Goal: Use online tool/utility: Use online tool/utility

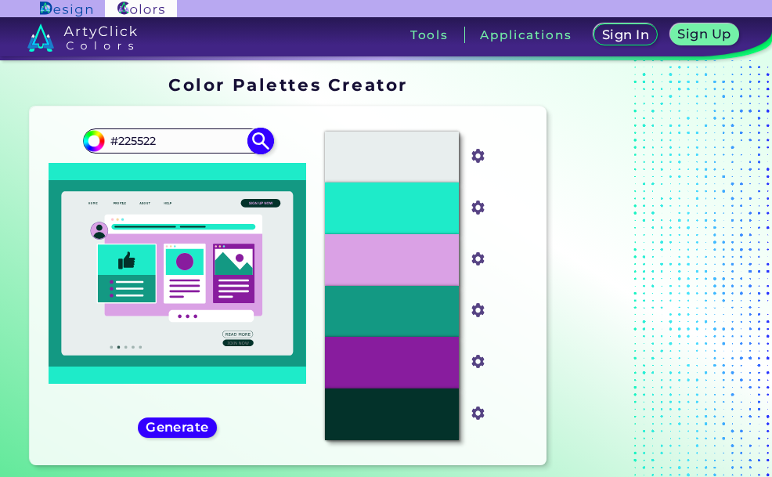
drag, startPoint x: 117, startPoint y: 145, endPoint x: 229, endPoint y: 144, distance: 111.9
click at [227, 144] on input "#225522" at bounding box center [178, 140] width 146 height 21
paste input "fce4d6"
type input "#fce4d6"
click at [258, 141] on img at bounding box center [260, 140] width 27 height 27
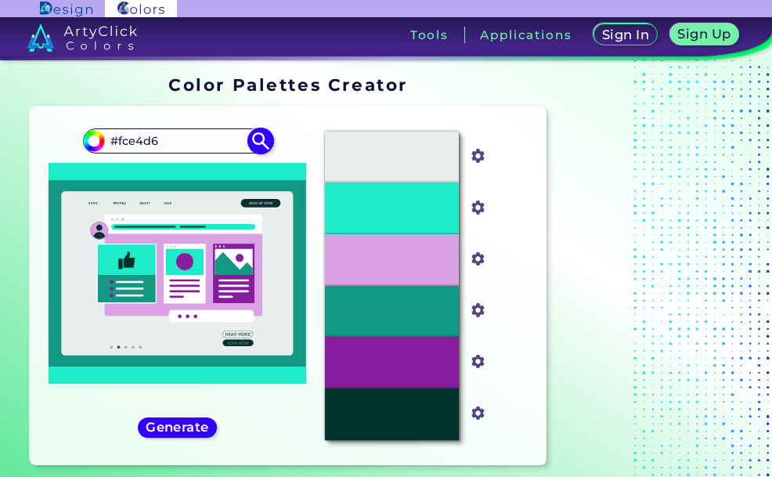
type input "#fce4d6"
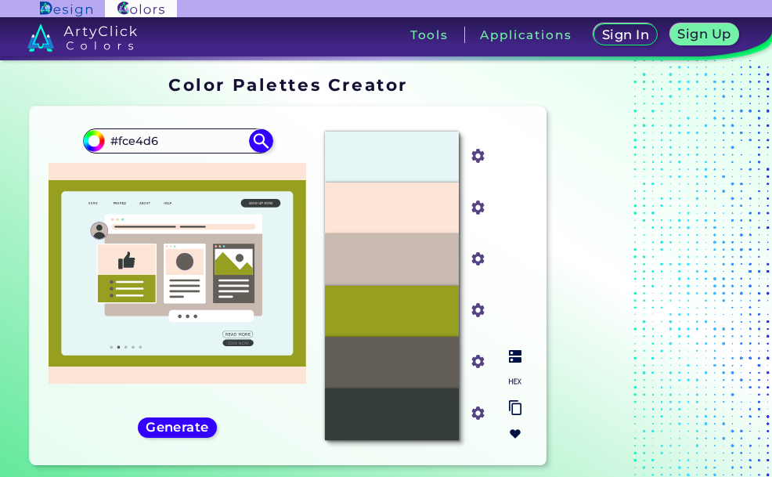
click at [433, 302] on div "#969F20" at bounding box center [392, 312] width 134 height 52
click at [477, 308] on input "#969f20" at bounding box center [475, 309] width 20 height 20
click at [431, 301] on div "#969F20" at bounding box center [392, 312] width 134 height 52
click at [476, 311] on input "#969f20" at bounding box center [475, 309] width 20 height 20
click at [477, 309] on input "#969f20" at bounding box center [475, 309] width 20 height 20
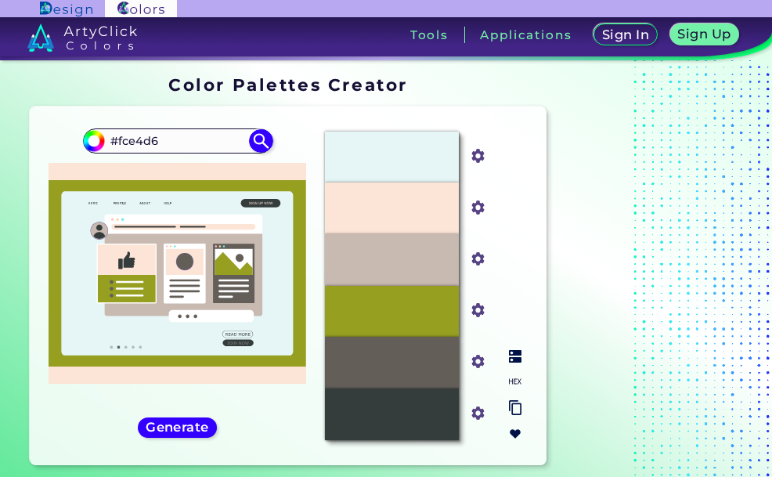
click at [479, 317] on input "#969f20" at bounding box center [475, 309] width 20 height 20
click at [513, 360] on img at bounding box center [515, 356] width 13 height 13
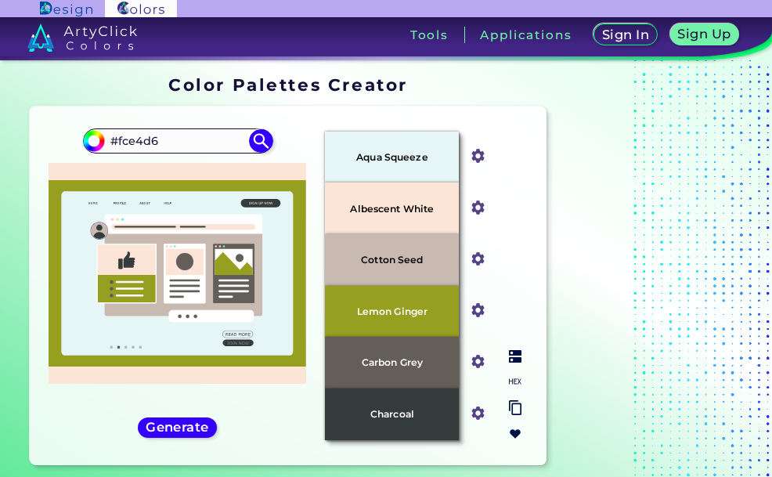
click at [511, 374] on div at bounding box center [515, 395] width 25 height 103
click at [483, 363] on input "#635e58" at bounding box center [475, 360] width 20 height 20
click at [476, 367] on input "#635e58" at bounding box center [475, 360] width 20 height 20
click at [517, 362] on img at bounding box center [515, 356] width 13 height 13
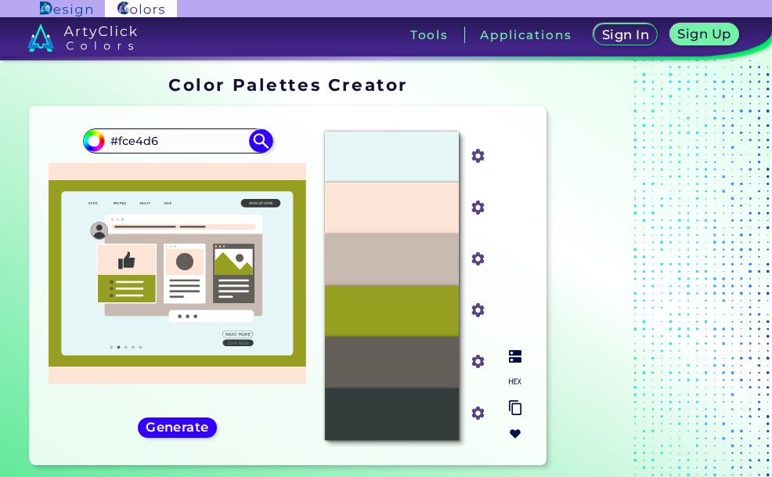
click at [480, 366] on input "#635e58" at bounding box center [475, 360] width 20 height 20
click at [423, 361] on p "Carbon Grey" at bounding box center [392, 362] width 70 height 17
click at [479, 359] on input "#635e58" at bounding box center [475, 360] width 20 height 20
click at [445, 373] on div "Carbon Grey" at bounding box center [392, 363] width 134 height 52
click at [481, 369] on input "#635e58" at bounding box center [475, 360] width 20 height 20
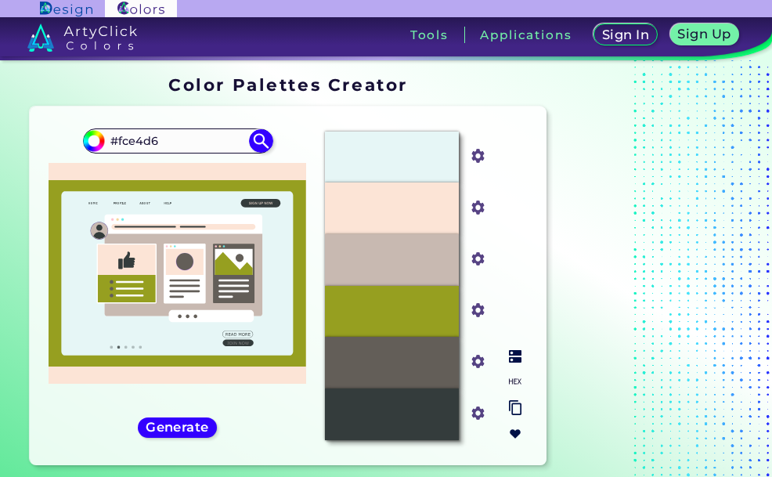
click at [434, 419] on div "Charcoal" at bounding box center [392, 414] width 134 height 52
click at [473, 412] on input "#343c3c" at bounding box center [475, 412] width 20 height 20
click at [120, 141] on input "#fce4d6" at bounding box center [178, 140] width 146 height 21
drag, startPoint x: 118, startPoint y: 141, endPoint x: 189, endPoint y: 145, distance: 71.3
click at [189, 146] on input "#fce4d6" at bounding box center [178, 140] width 146 height 21
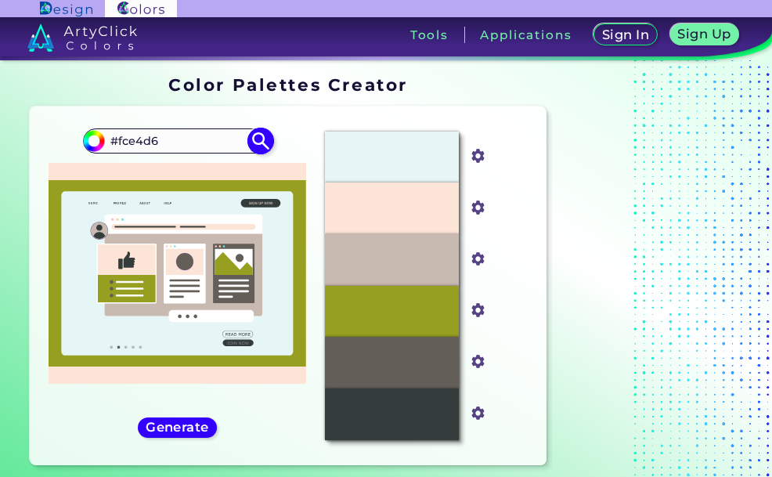
paste input "8cbad"
type input "#f8cbad"
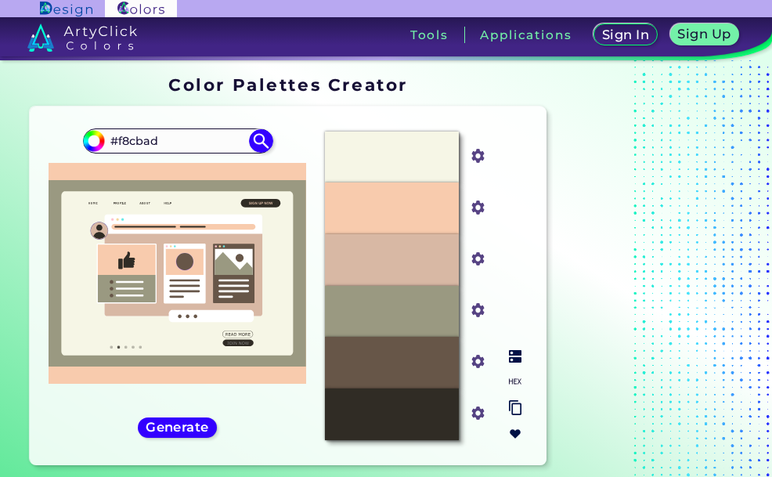
click at [415, 362] on p "#675648" at bounding box center [392, 362] width 49 height 17
click at [476, 358] on input "#675648" at bounding box center [475, 360] width 20 height 20
click at [481, 358] on input "#675648" at bounding box center [475, 360] width 20 height 20
click at [483, 367] on img at bounding box center [478, 361] width 20 height 20
click at [476, 361] on input "#675648" at bounding box center [475, 360] width 20 height 20
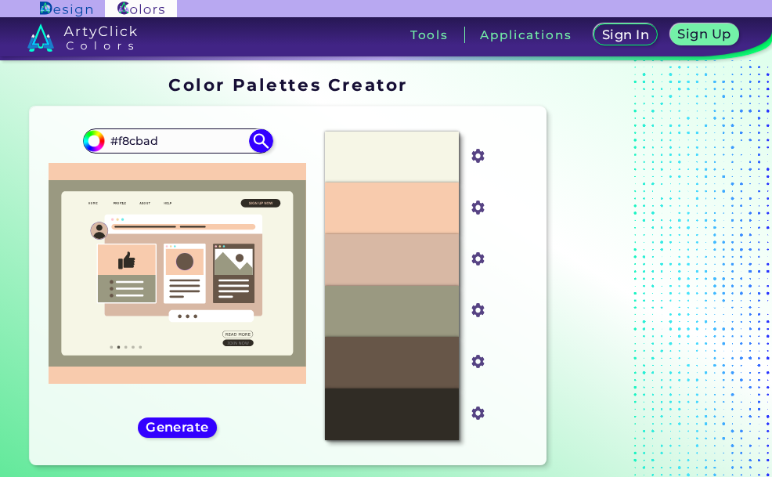
drag, startPoint x: 204, startPoint y: 138, endPoint x: 42, endPoint y: 132, distance: 161.4
click at [42, 132] on div "#f8cbad #f8cbad" at bounding box center [177, 285] width 271 height 333
paste input "f4b084"
type input "f4b084"
click at [254, 142] on img at bounding box center [260, 140] width 27 height 27
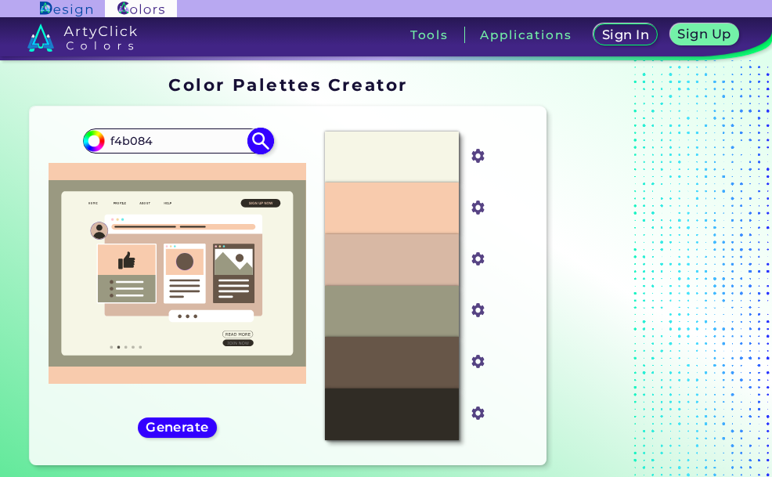
type input "#000000"
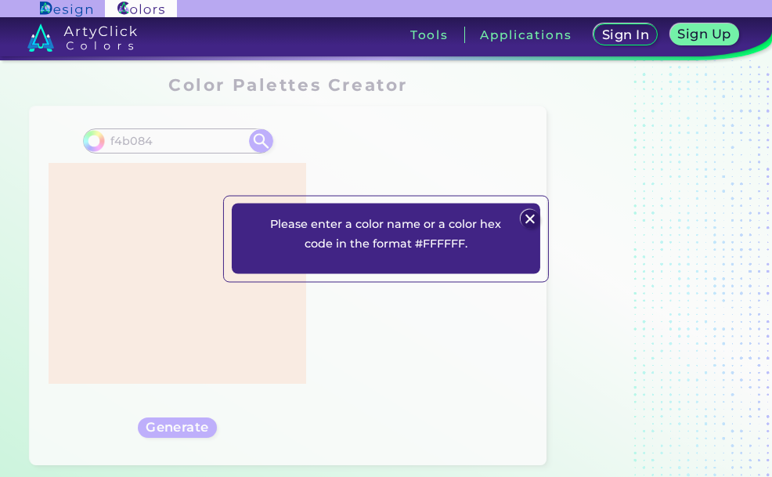
click at [384, 230] on p "Please enter a color name or a color hex code in the format #FFFFFF." at bounding box center [385, 233] width 233 height 38
click at [524, 217] on img at bounding box center [530, 219] width 19 height 19
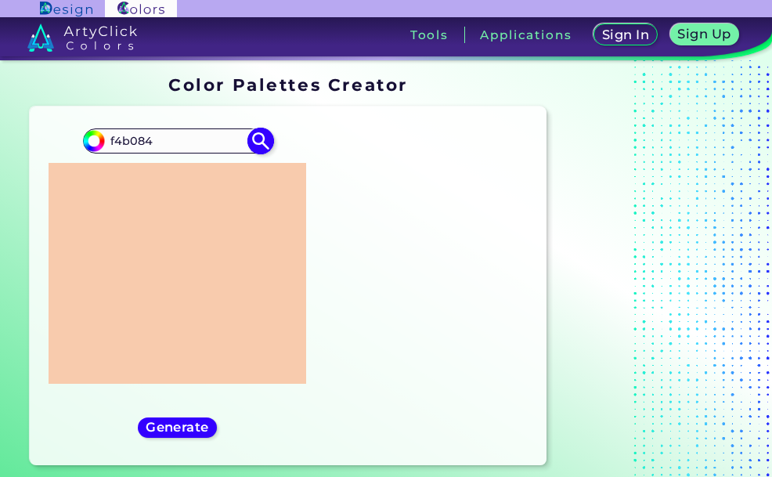
click at [105, 140] on img at bounding box center [93, 140] width 23 height 23
click at [110, 141] on input "f4b084" at bounding box center [178, 140] width 146 height 21
type input "#f4b084"
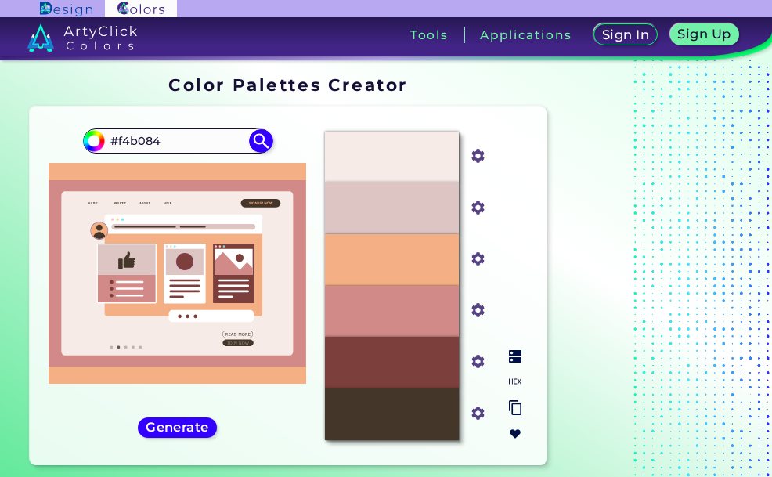
click at [423, 361] on div "#7C3F3B" at bounding box center [392, 363] width 134 height 52
click at [478, 367] on input "#7c3f3b" at bounding box center [475, 360] width 20 height 20
click at [482, 368] on img at bounding box center [478, 361] width 20 height 20
click at [476, 362] on input "#7c3f3b" at bounding box center [475, 360] width 20 height 20
click at [480, 364] on input "#7c3f3b" at bounding box center [475, 360] width 20 height 20
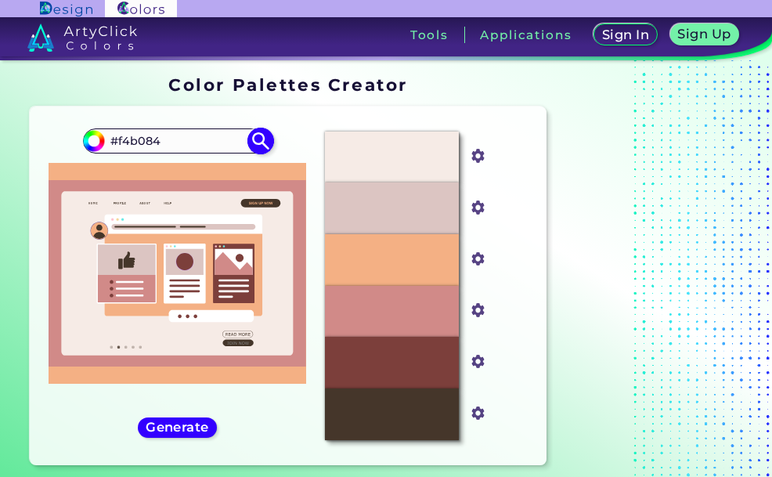
drag, startPoint x: 116, startPoint y: 143, endPoint x: 218, endPoint y: 150, distance: 102.0
click at [218, 150] on input "#f4b084" at bounding box center [178, 140] width 146 height 21
paste input "ed7d31"
type input "#ed7d31"
click at [254, 141] on img at bounding box center [260, 140] width 27 height 27
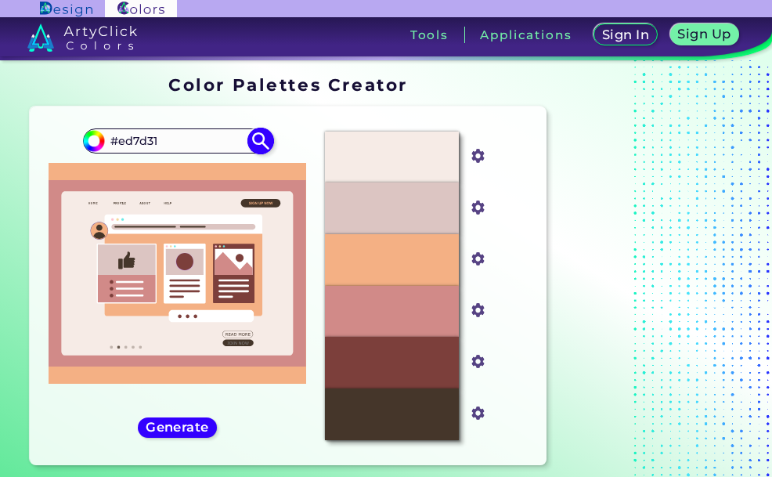
type input "#ed7d31"
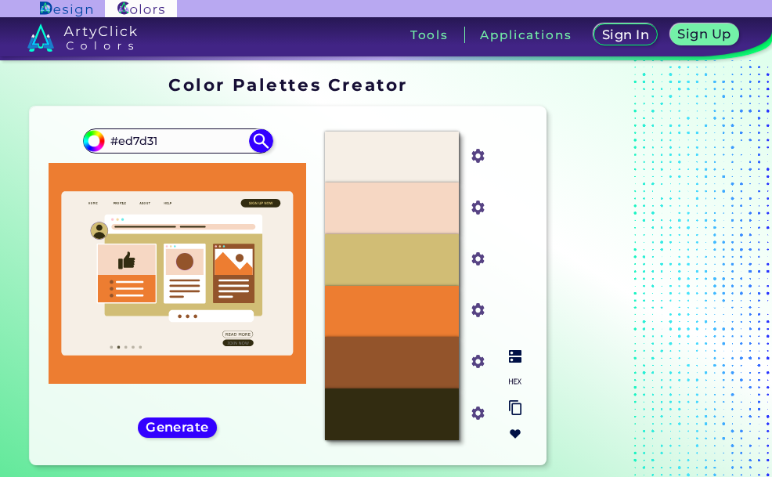
click at [430, 369] on div "#93542B" at bounding box center [392, 363] width 134 height 52
click at [480, 361] on input "#93542b" at bounding box center [475, 360] width 20 height 20
click at [479, 358] on input "#93542b" at bounding box center [475, 360] width 20 height 20
click at [477, 363] on input "#93542b" at bounding box center [475, 360] width 20 height 20
click at [478, 416] on input "#322c11" at bounding box center [475, 412] width 20 height 20
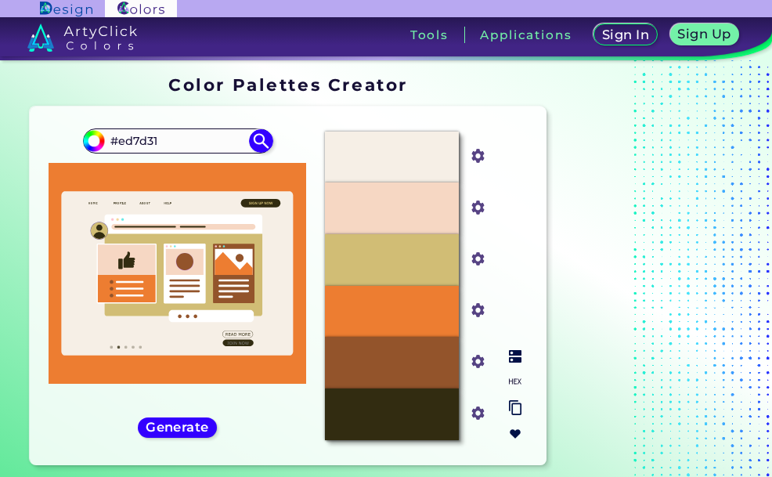
click at [476, 411] on input "#322c11" at bounding box center [475, 412] width 20 height 20
click at [477, 413] on input "#322c11" at bounding box center [475, 412] width 20 height 20
drag, startPoint x: 118, startPoint y: 142, endPoint x: 258, endPoint y: 159, distance: 140.4
click at [258, 159] on div "#ed7d31 #ed7d31" at bounding box center [177, 285] width 271 height 333
paste input "c6591"
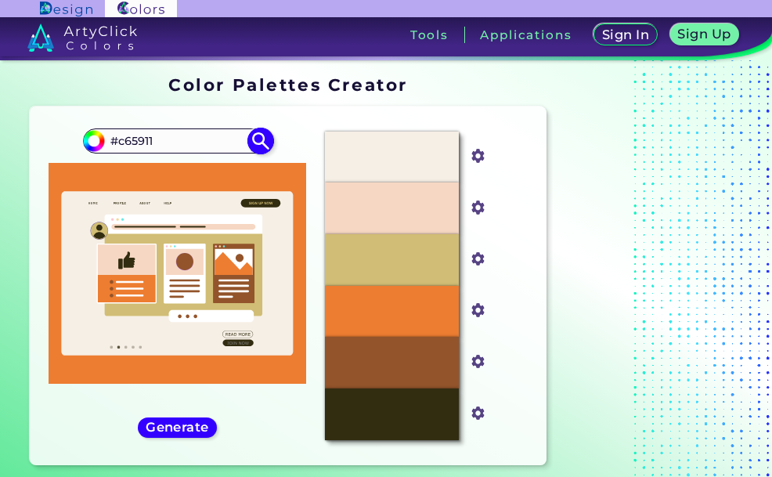
type input "#c65911"
click at [256, 146] on img at bounding box center [260, 140] width 27 height 27
type input "#c65911"
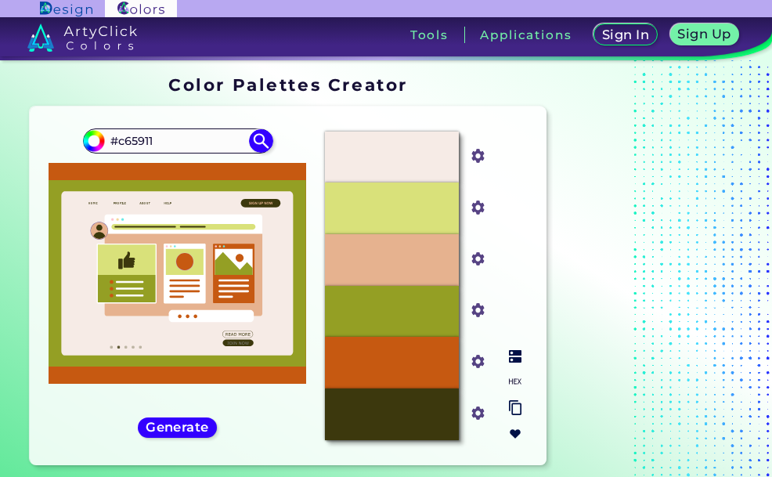
click at [477, 413] on input "#3c380d" at bounding box center [475, 412] width 20 height 20
click at [472, 416] on input "#3c380d" at bounding box center [475, 412] width 20 height 20
click at [481, 308] on input "#949f24" at bounding box center [475, 309] width 20 height 20
click at [481, 309] on input "#949f24" at bounding box center [475, 309] width 20 height 20
click at [480, 311] on input "#949f24" at bounding box center [475, 309] width 20 height 20
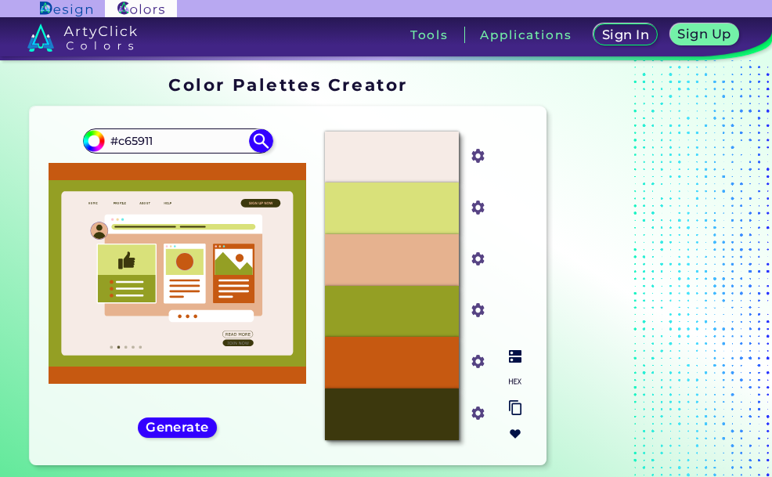
click at [481, 308] on input "#949f24" at bounding box center [475, 309] width 20 height 20
click at [471, 308] on input "#949f24" at bounding box center [475, 309] width 20 height 20
click at [474, 312] on input "#949f24" at bounding box center [475, 309] width 20 height 20
click at [477, 156] on input "#f6ebe6" at bounding box center [475, 155] width 20 height 20
click at [477, 153] on input "#f6ebe6" at bounding box center [475, 155] width 20 height 20
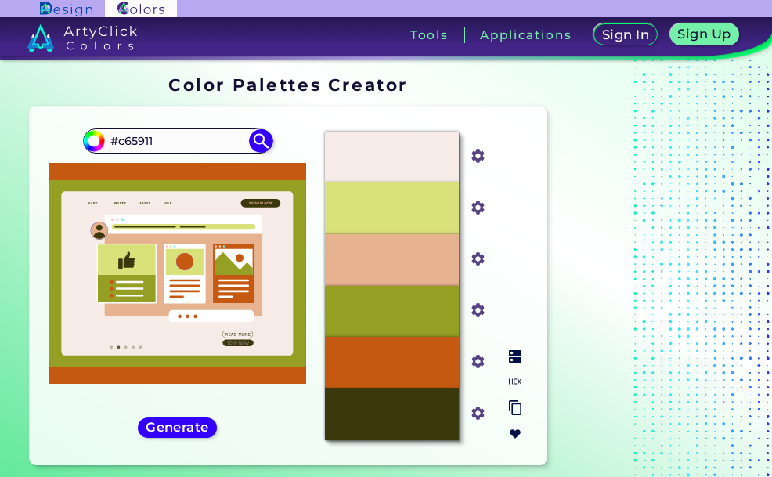
click at [476, 152] on input "#f6ebe6" at bounding box center [475, 155] width 20 height 20
click at [478, 158] on input "#f6ebe6" at bounding box center [475, 155] width 20 height 20
drag, startPoint x: 116, startPoint y: 139, endPoint x: 225, endPoint y: 150, distance: 110.2
click at [225, 150] on input "#c65911" at bounding box center [178, 140] width 146 height 21
paste input "31869b"
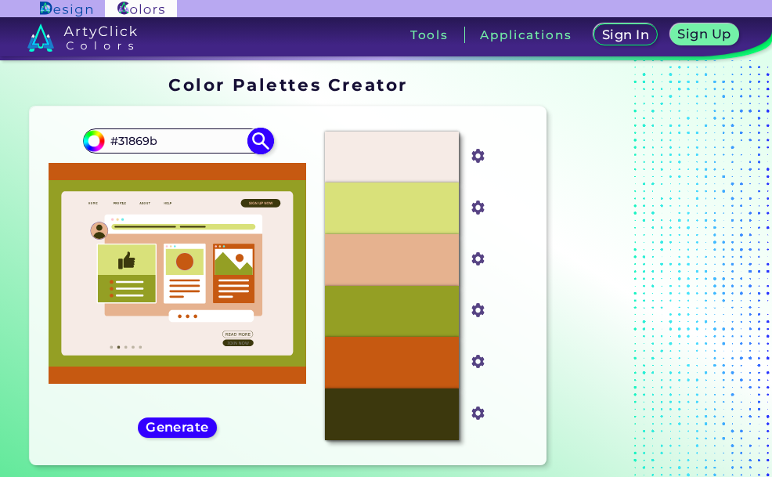
type input "#31869b"
click at [254, 139] on img at bounding box center [260, 140] width 27 height 27
type input "#31869b"
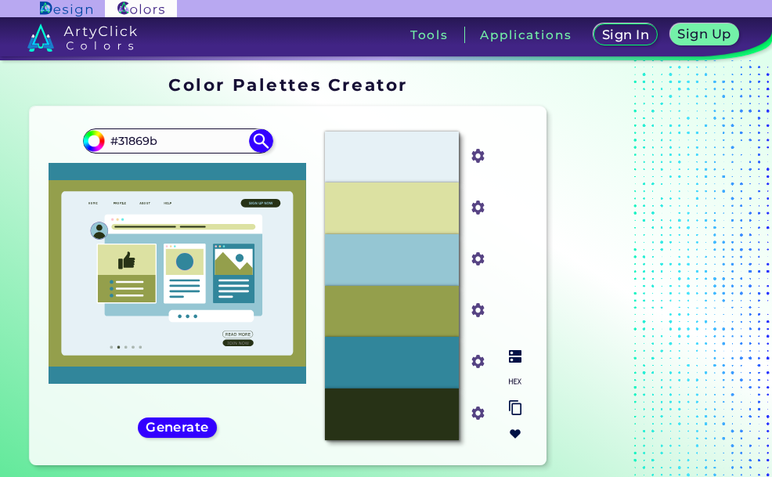
click at [477, 159] on input "#e6f1f6" at bounding box center [475, 155] width 20 height 20
click at [479, 154] on input "#e6f1f6" at bounding box center [475, 155] width 20 height 20
click at [481, 157] on input "#e6f1f6" at bounding box center [475, 155] width 20 height 20
drag, startPoint x: 119, startPoint y: 142, endPoint x: 263, endPoint y: 152, distance: 144.3
click at [263, 152] on div "#31869b #31869b" at bounding box center [177, 140] width 189 height 25
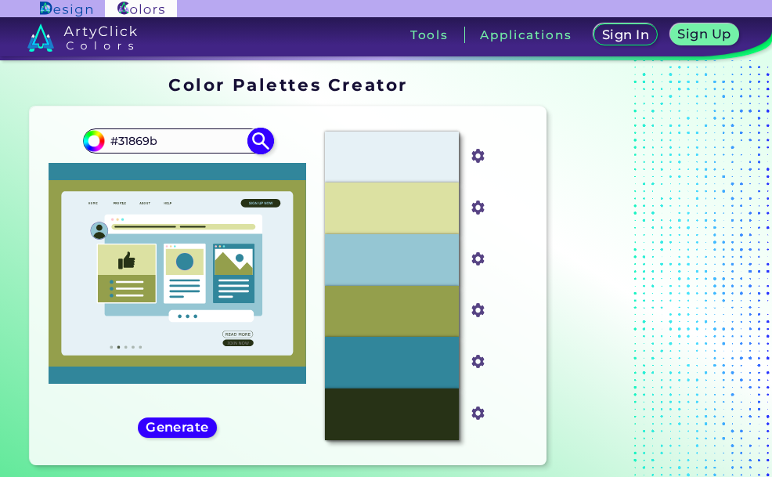
paste input "92cddc"
type input "#92cddc"
click at [197, 431] on h5 "Generate" at bounding box center [177, 427] width 57 height 12
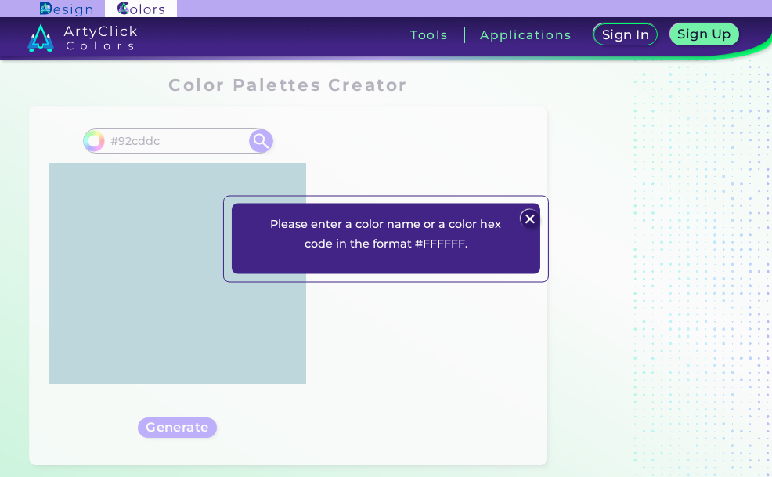
click at [518, 213] on div "Please enter a color name or a color hex code in the format #FFFFFF. Plans Sign…" at bounding box center [386, 239] width 308 height 70
click at [527, 213] on img at bounding box center [530, 219] width 19 height 19
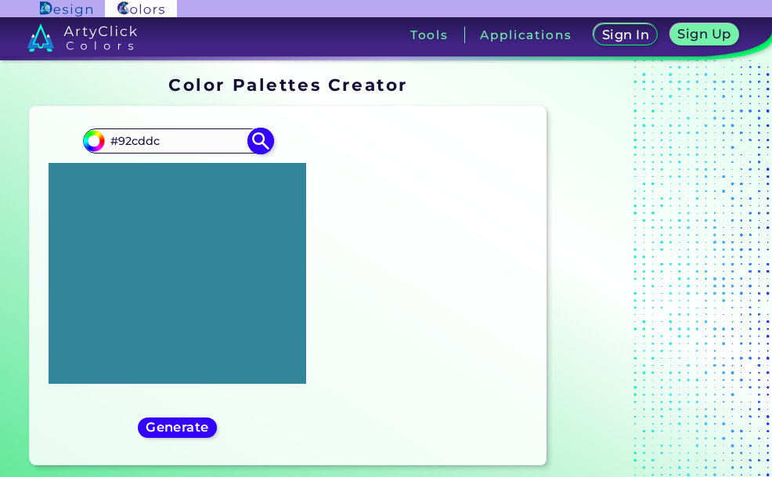
click at [261, 144] on img at bounding box center [260, 140] width 27 height 27
type input "#92cddc"
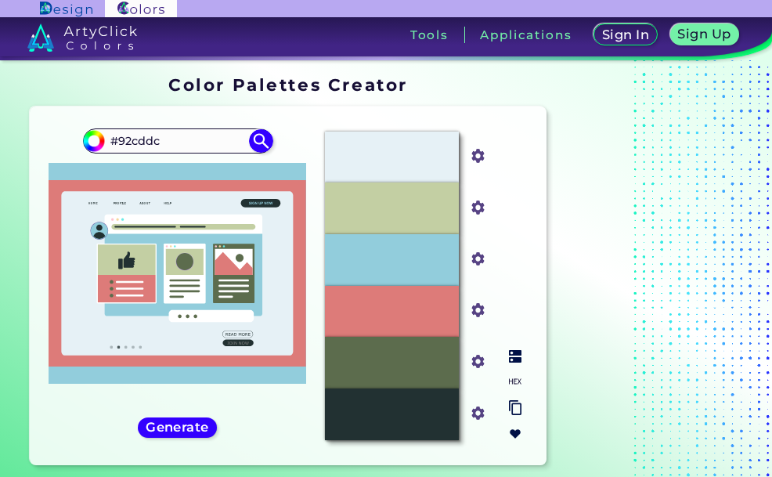
click at [473, 159] on input "#e6f1f6" at bounding box center [475, 155] width 20 height 20
click at [481, 153] on input "#e6f1f6" at bounding box center [475, 155] width 20 height 20
click at [484, 357] on input "#5c6c4d" at bounding box center [475, 360] width 20 height 20
click at [481, 305] on input "#dd7b79" at bounding box center [475, 309] width 20 height 20
click at [481, 310] on input "#dd7b79" at bounding box center [475, 309] width 20 height 20
